Goal: Information Seeking & Learning: Learn about a topic

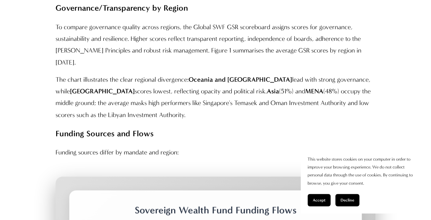
scroll to position [2112, 0]
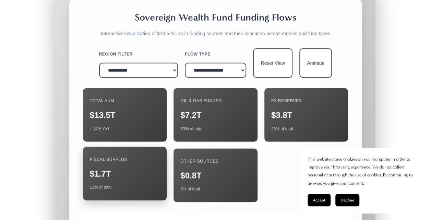
click at [144, 153] on div "Fiscal Surplus" at bounding box center [125, 159] width 70 height 12
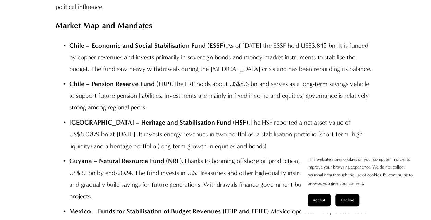
scroll to position [5199, 0]
click at [219, 154] on p "Guyana – Natural Resource Fund (NRF). Thanks to booming offshore oil production…" at bounding box center [222, 177] width 306 height 47
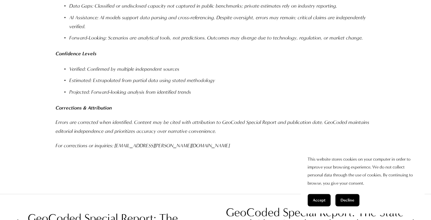
scroll to position [13317, 0]
